Goal: Task Accomplishment & Management: Use online tool/utility

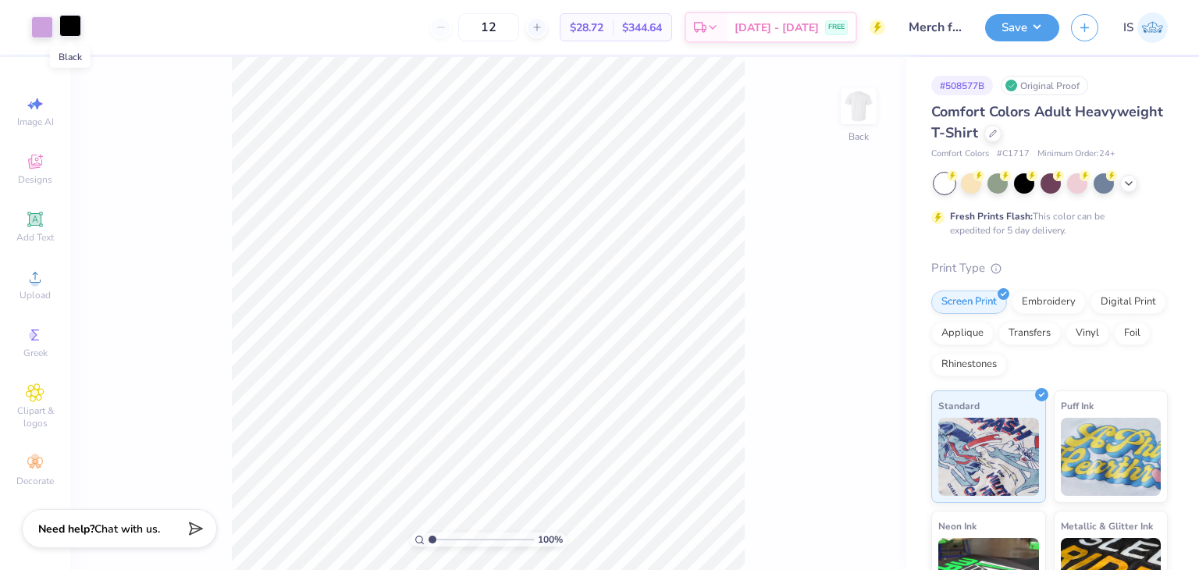
click at [61, 30] on div at bounding box center [70, 26] width 22 height 22
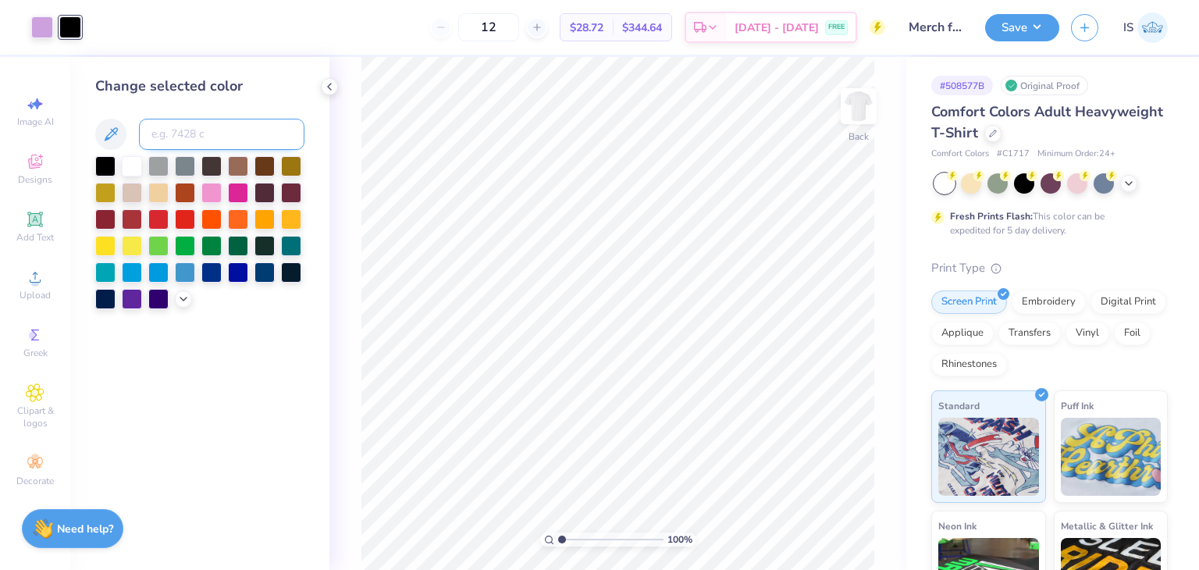
click at [212, 131] on input at bounding box center [222, 134] width 166 height 31
type input "529"
click at [1048, 23] on button "Save" at bounding box center [1022, 25] width 74 height 27
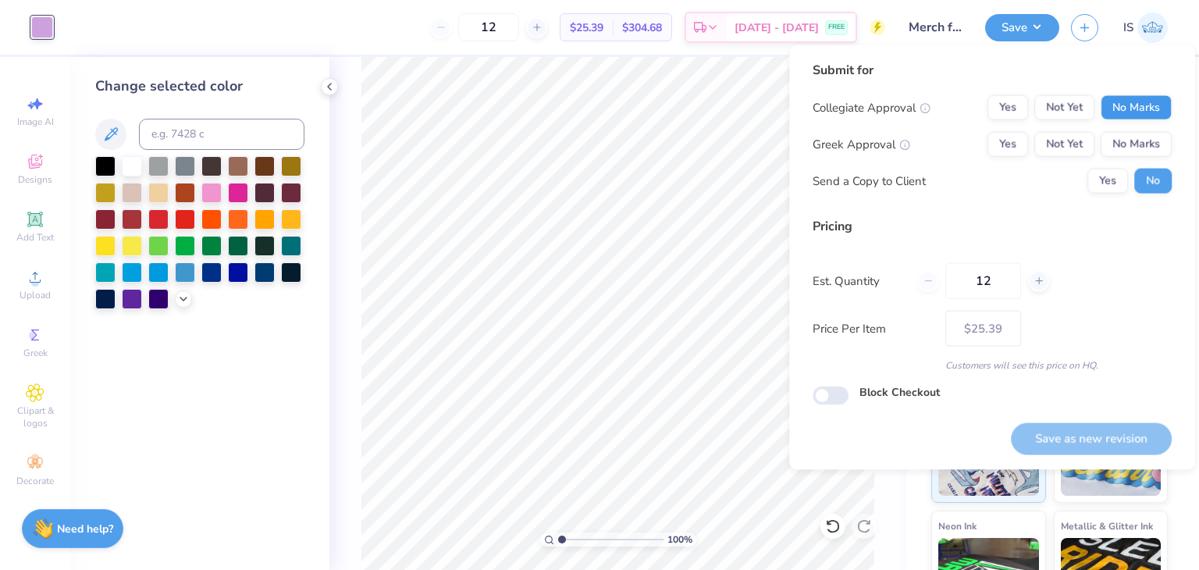
click at [1121, 119] on div "Collegiate Approval Yes Not Yet No Marks Greek Approval Yes Not Yet No Marks Se…" at bounding box center [992, 144] width 359 height 98
click at [1121, 119] on button "No Marks" at bounding box center [1136, 107] width 71 height 25
click at [1136, 141] on button "No Marks" at bounding box center [1136, 144] width 71 height 25
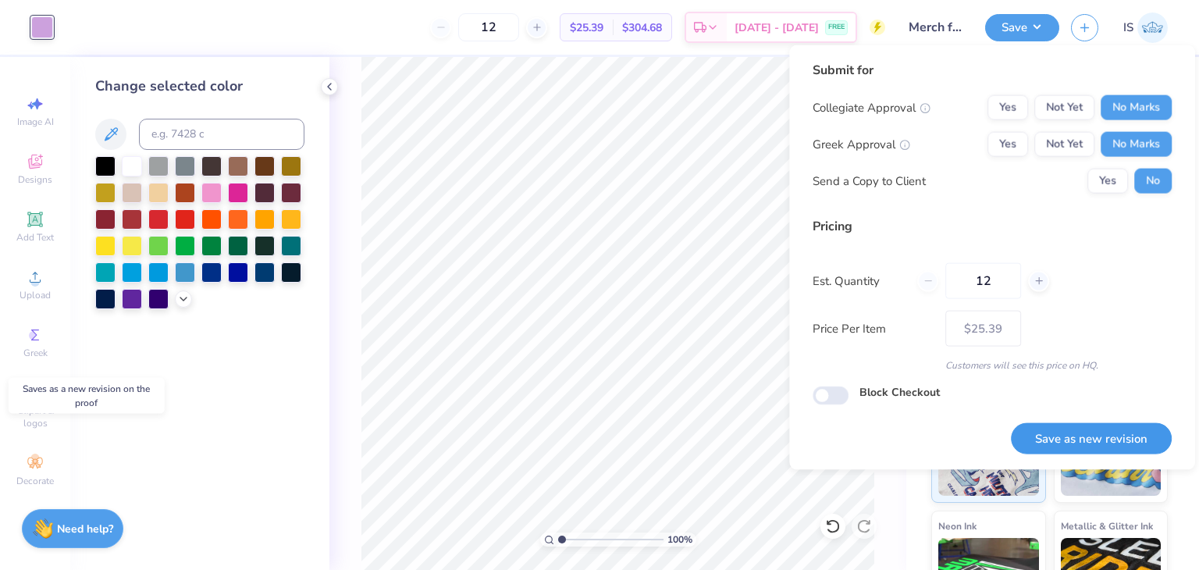
click at [1066, 443] on button "Save as new revision" at bounding box center [1091, 438] width 161 height 32
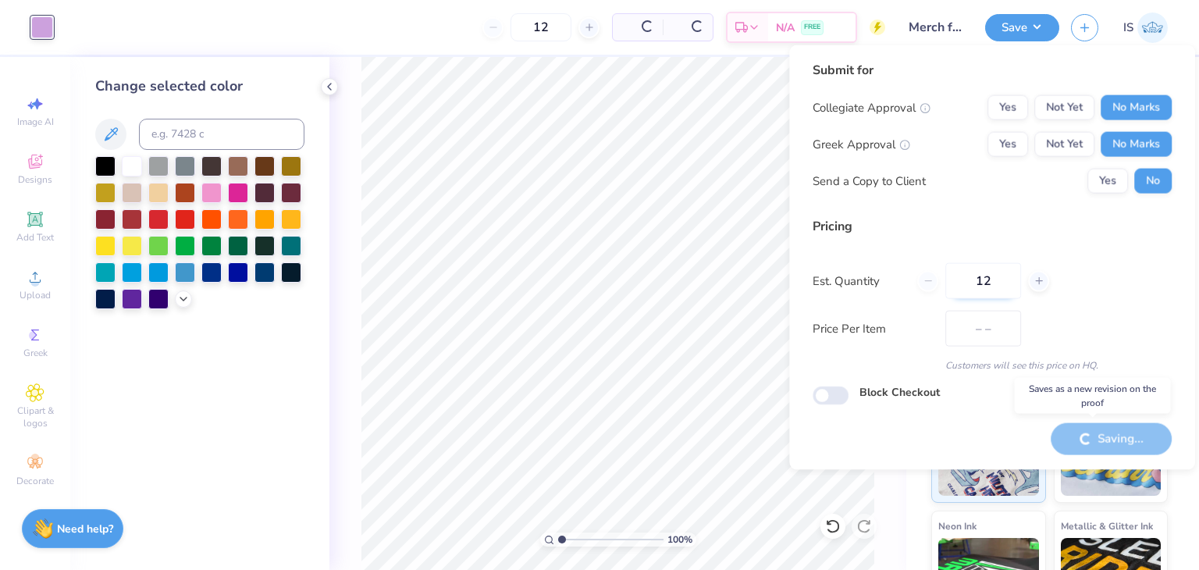
type input "$25.39"
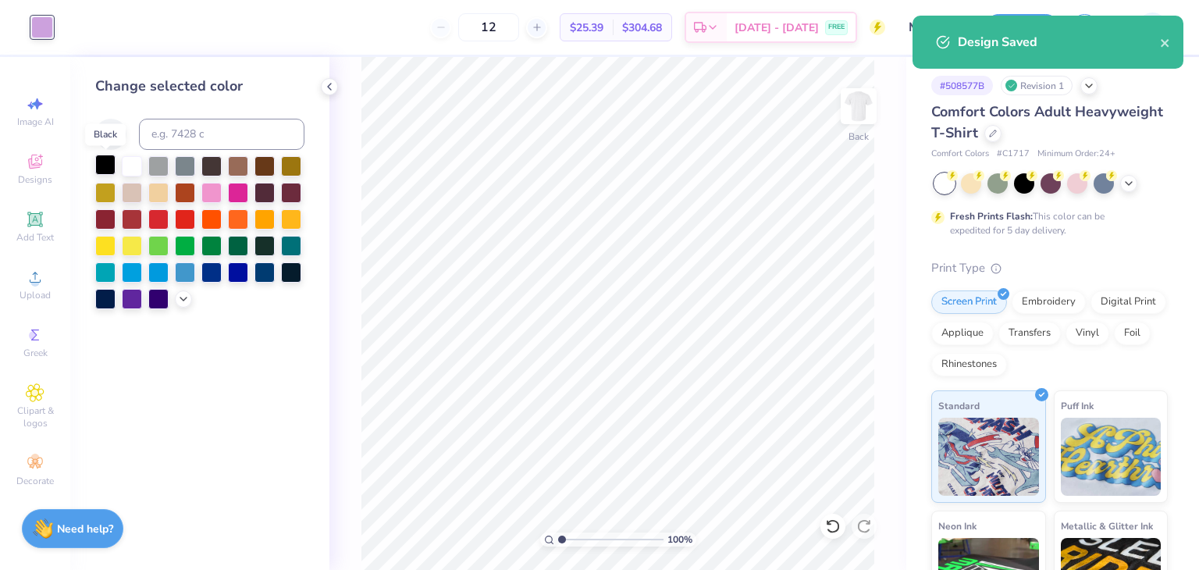
click at [102, 158] on div at bounding box center [105, 165] width 20 height 20
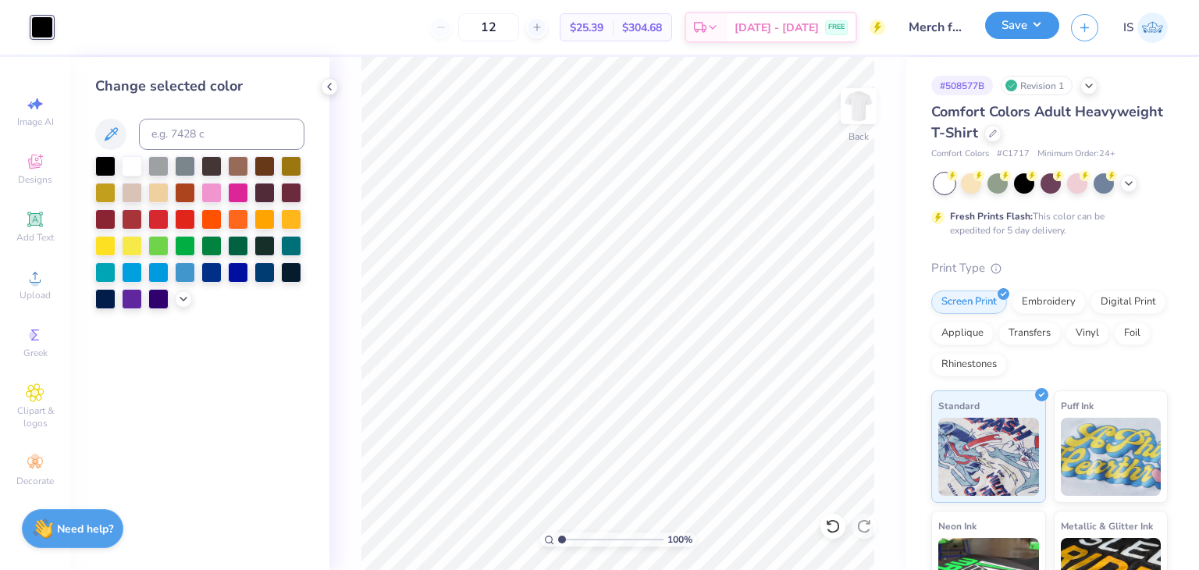
click at [1018, 20] on button "Save" at bounding box center [1022, 25] width 74 height 27
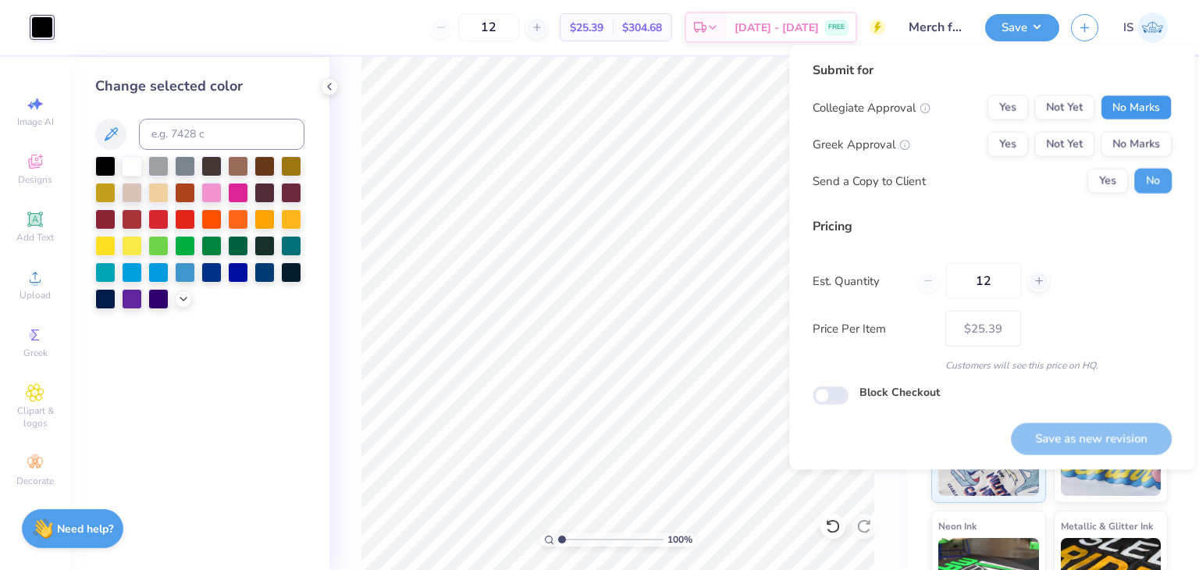
click at [1130, 105] on button "No Marks" at bounding box center [1136, 107] width 71 height 25
click at [1144, 141] on button "No Marks" at bounding box center [1136, 144] width 71 height 25
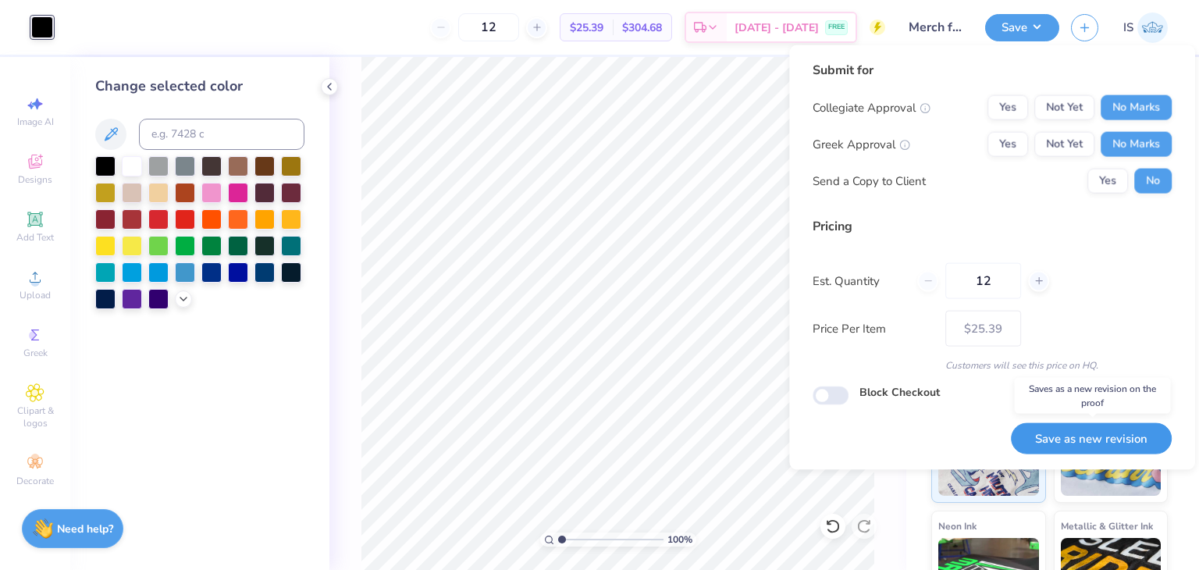
click at [1060, 443] on button "Save as new revision" at bounding box center [1091, 438] width 161 height 32
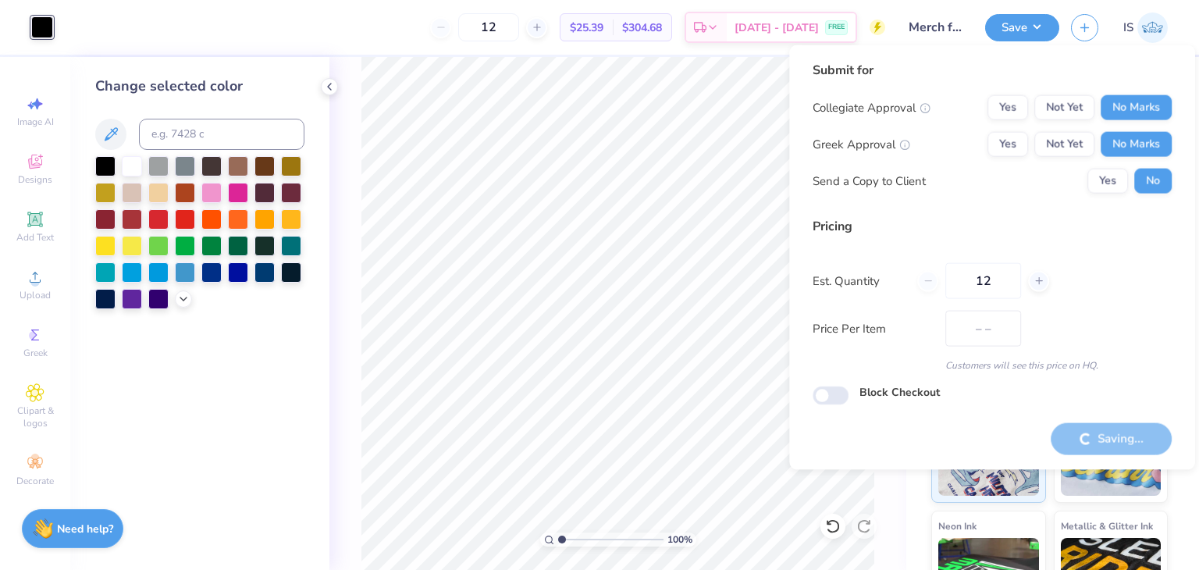
type input "$25.39"
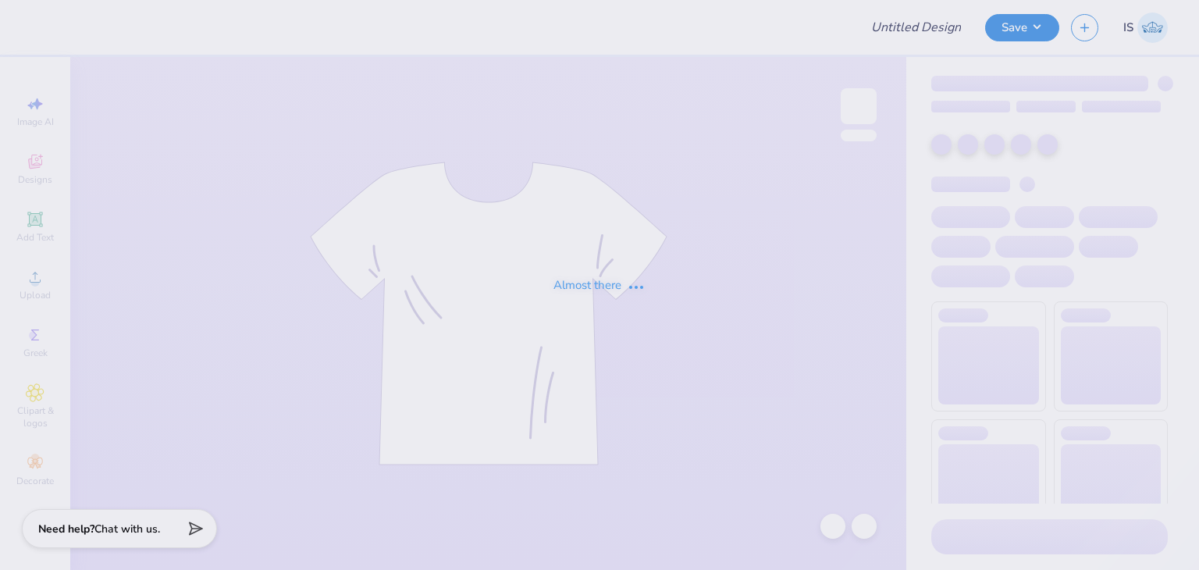
type input "Merch for O5"
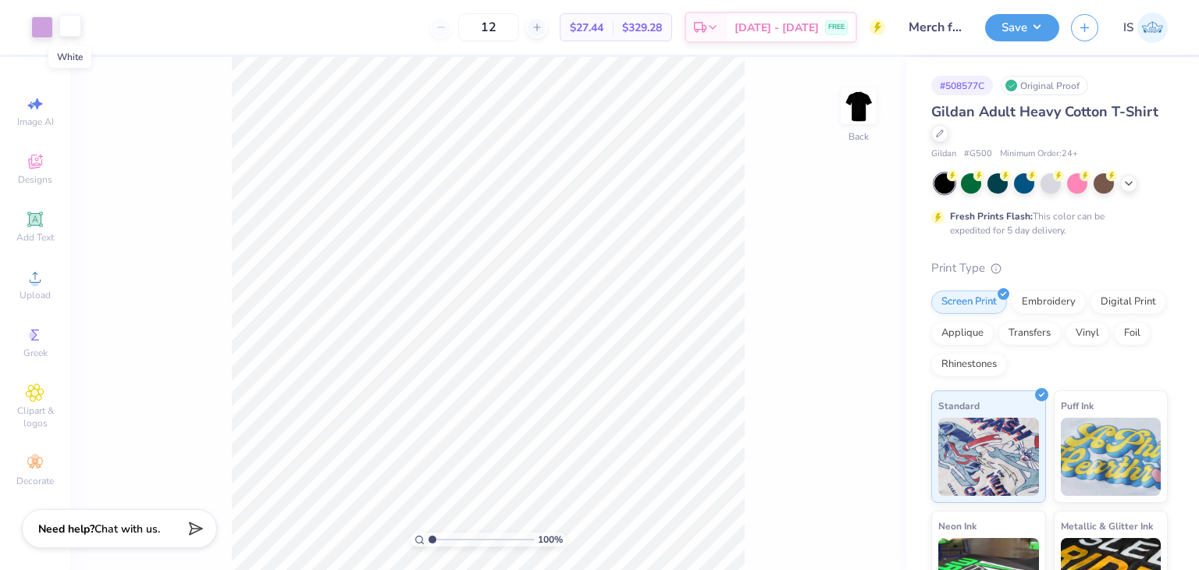
click at [66, 30] on div at bounding box center [70, 26] width 22 height 22
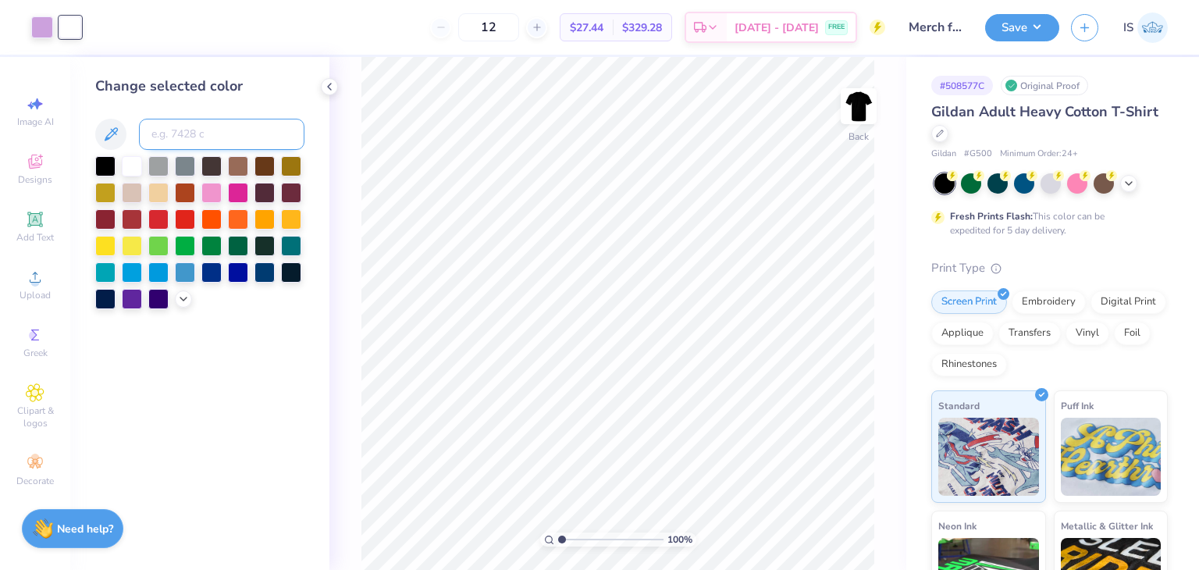
click at [166, 131] on input at bounding box center [222, 134] width 166 height 31
type input "529"
click at [1033, 23] on button "Save" at bounding box center [1022, 25] width 74 height 27
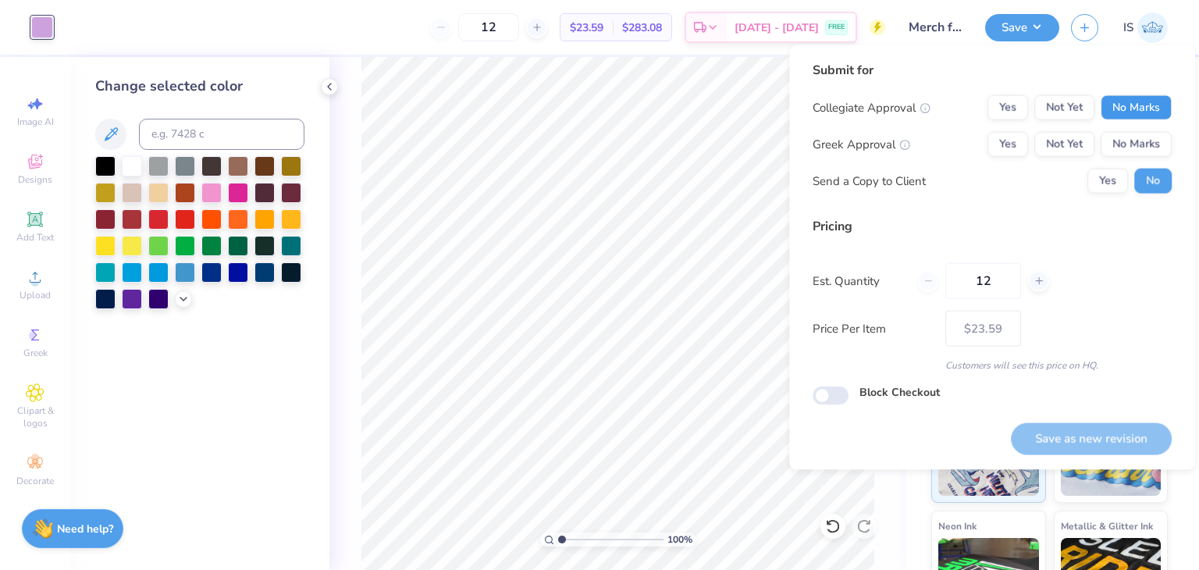
click at [1159, 99] on button "No Marks" at bounding box center [1136, 107] width 71 height 25
click at [1140, 136] on button "No Marks" at bounding box center [1136, 144] width 71 height 25
click at [1084, 428] on button "Save as new revision" at bounding box center [1091, 438] width 161 height 32
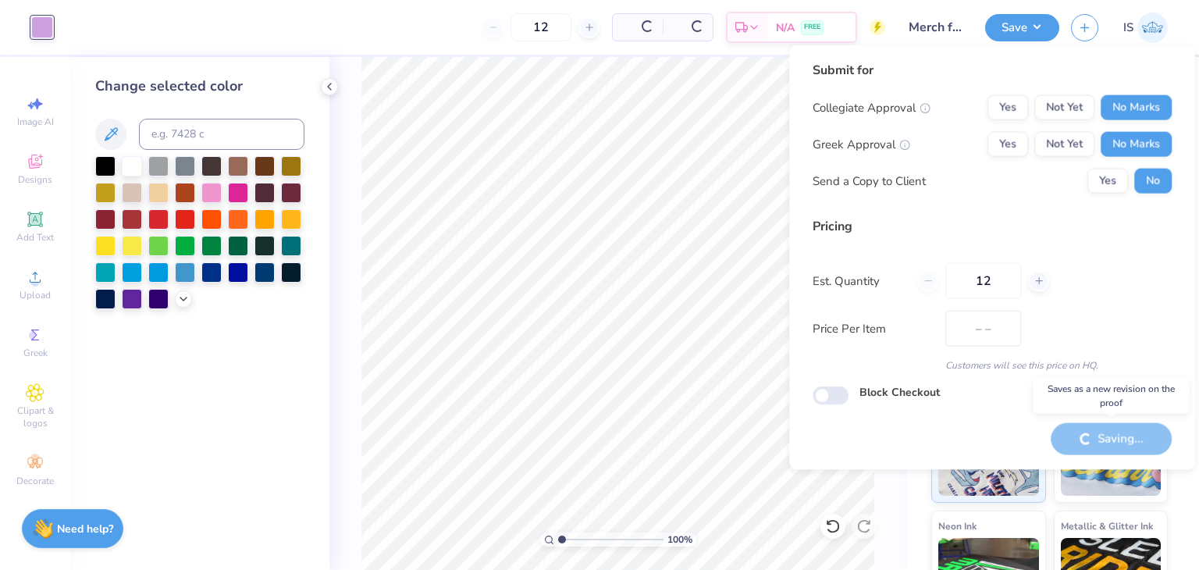
type input "$23.59"
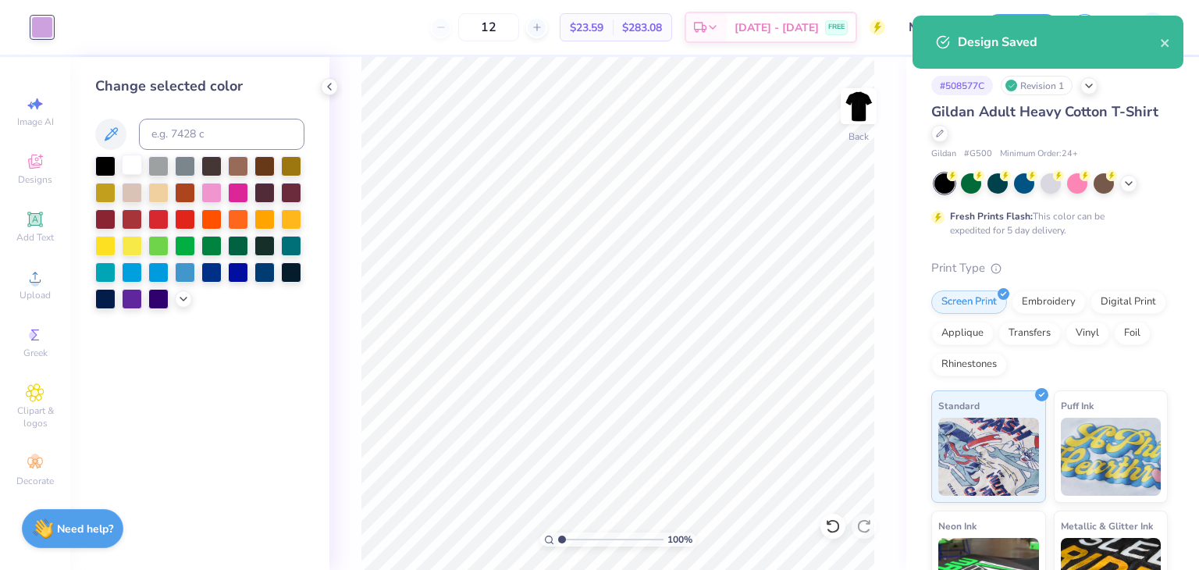
click at [137, 173] on div at bounding box center [132, 165] width 20 height 20
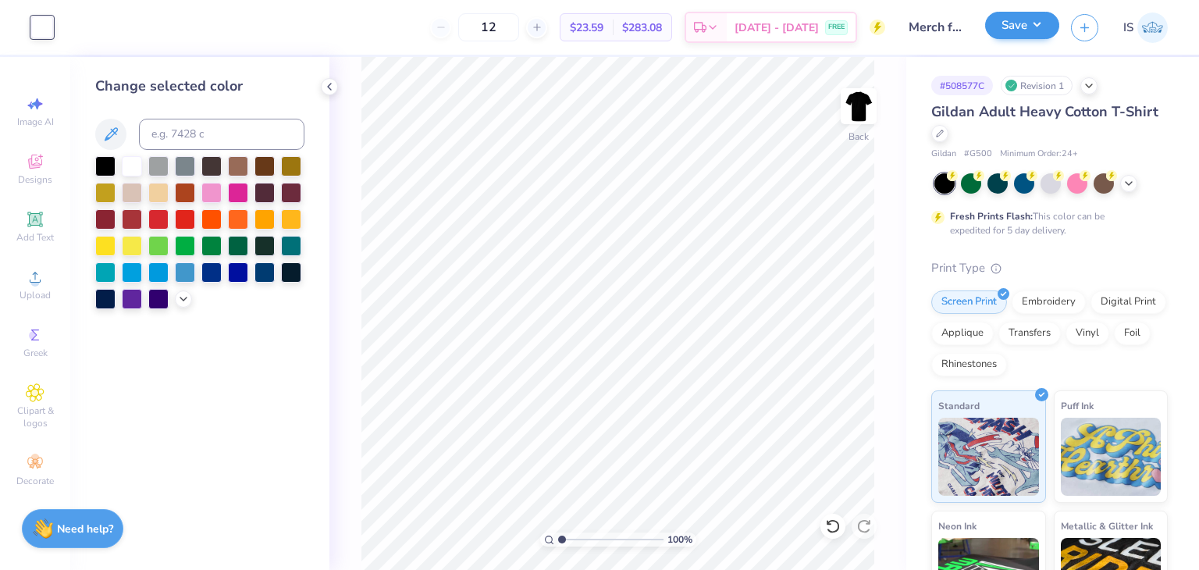
drag, startPoint x: 1059, startPoint y: 16, endPoint x: 1046, endPoint y: 23, distance: 14.0
click at [1046, 23] on div "Save" at bounding box center [1022, 27] width 74 height 27
click at [1046, 23] on button "Save" at bounding box center [1022, 25] width 74 height 27
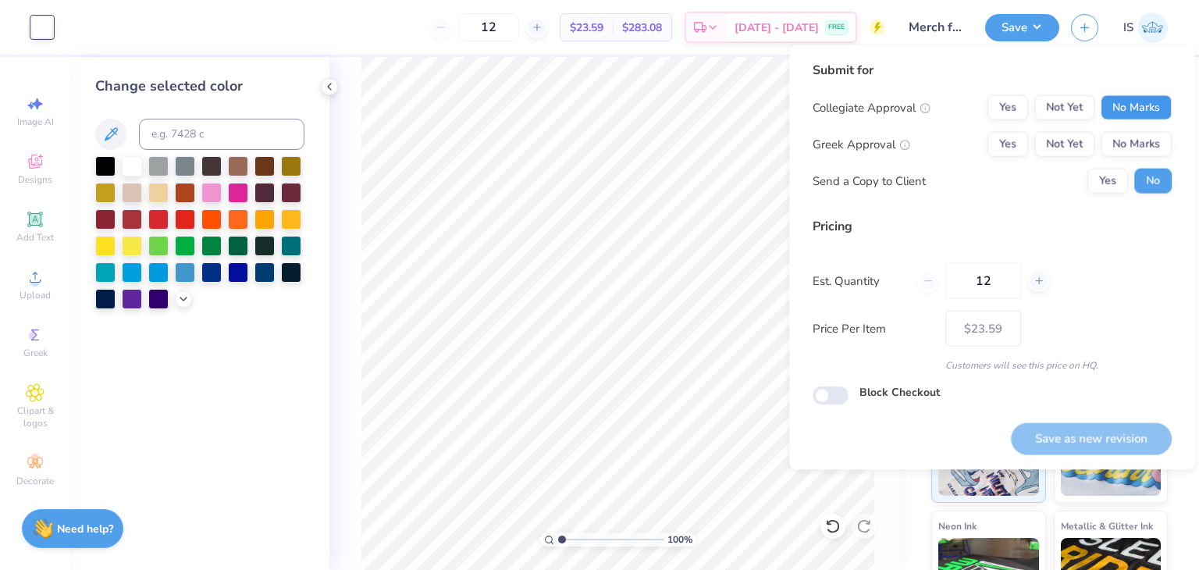
click at [1138, 101] on button "No Marks" at bounding box center [1136, 107] width 71 height 25
click at [1146, 137] on button "No Marks" at bounding box center [1136, 144] width 71 height 25
click at [1071, 429] on button "Save as new revision" at bounding box center [1091, 438] width 161 height 32
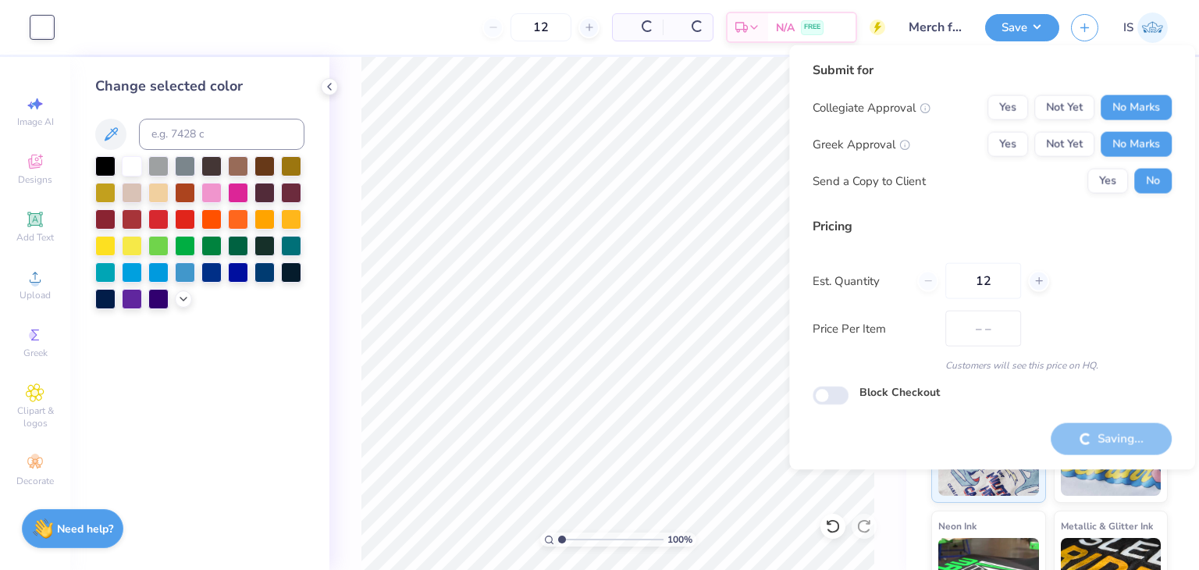
type input "$23.59"
